Goal: Task Accomplishment & Management: Use online tool/utility

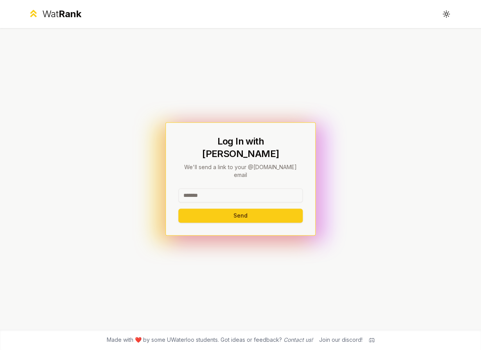
click at [235, 188] on input at bounding box center [240, 195] width 124 height 14
type input "******"
click at [251, 209] on button "Send" at bounding box center [240, 216] width 124 height 14
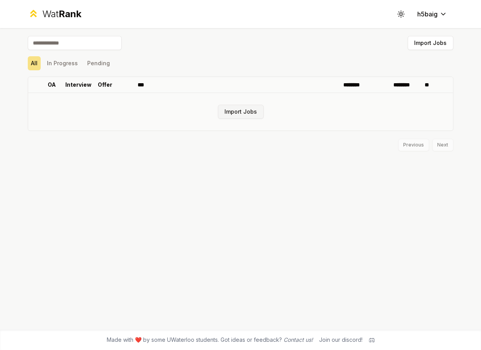
click at [235, 115] on button "Import Jobs" at bounding box center [241, 112] width 46 height 14
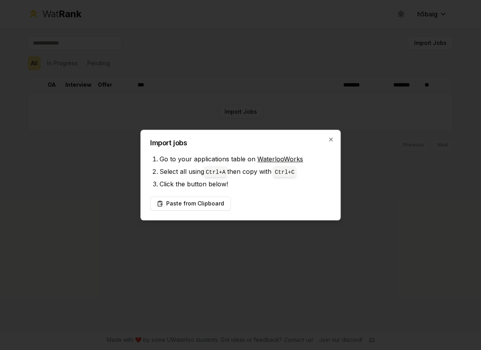
click at [283, 164] on li "Go to your applications table on WaterlooWorks" at bounding box center [244, 159] width 171 height 13
click at [282, 164] on li "Go to your applications table on WaterlooWorks" at bounding box center [244, 159] width 171 height 13
click at [277, 161] on link "WaterlooWorks" at bounding box center [280, 159] width 46 height 8
click at [211, 202] on button "Paste from Clipboard" at bounding box center [190, 204] width 81 height 14
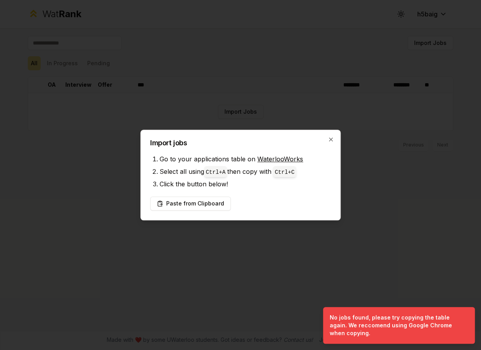
click at [255, 196] on div "Import jobs Go to your applications table on WaterlooWorks Select all using Ctr…" at bounding box center [240, 175] width 200 height 91
click at [209, 203] on button "Paste from Clipboard" at bounding box center [190, 204] width 81 height 14
click at [212, 199] on button "Paste from Clipboard" at bounding box center [190, 204] width 81 height 14
click at [326, 266] on div at bounding box center [240, 175] width 481 height 350
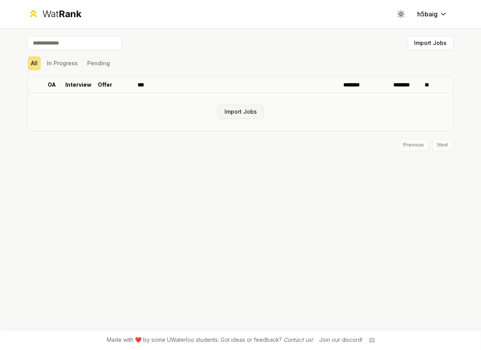
click at [241, 114] on button "Import Jobs" at bounding box center [241, 112] width 46 height 14
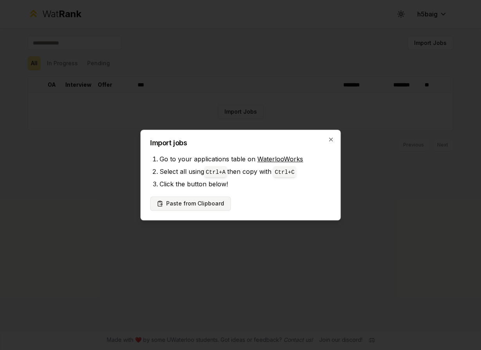
click at [193, 206] on button "Paste from Clipboard" at bounding box center [190, 204] width 81 height 14
